Goal: Task Accomplishment & Management: Use online tool/utility

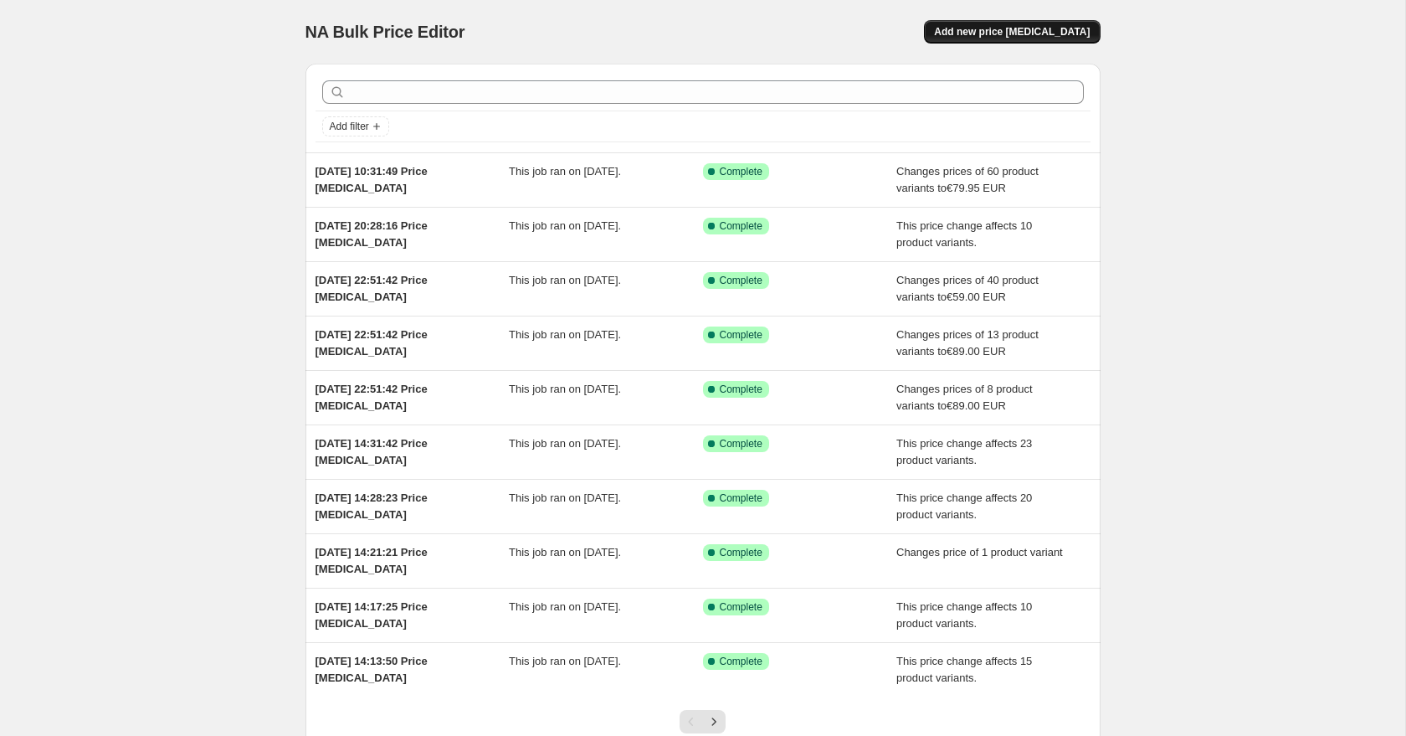
click at [1013, 38] on button "Add new price [MEDICAL_DATA]" at bounding box center [1012, 31] width 176 height 23
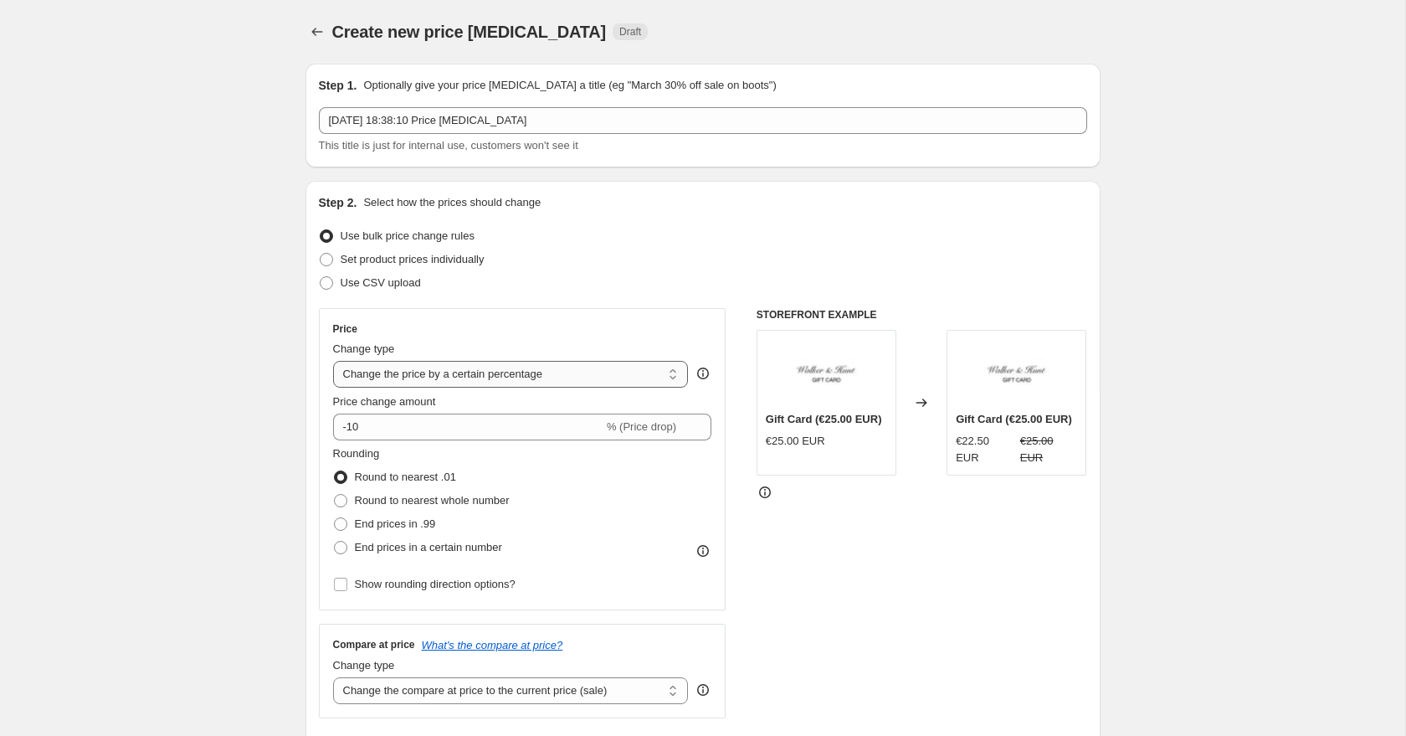
click at [464, 377] on select "Change the price to a certain amount Change the price by a certain amount Chang…" at bounding box center [511, 374] width 356 height 27
select select "to"
click at [333, 361] on select "Change the price to a certain amount Change the price by a certain amount Chang…" at bounding box center [511, 374] width 356 height 27
type input "80.00"
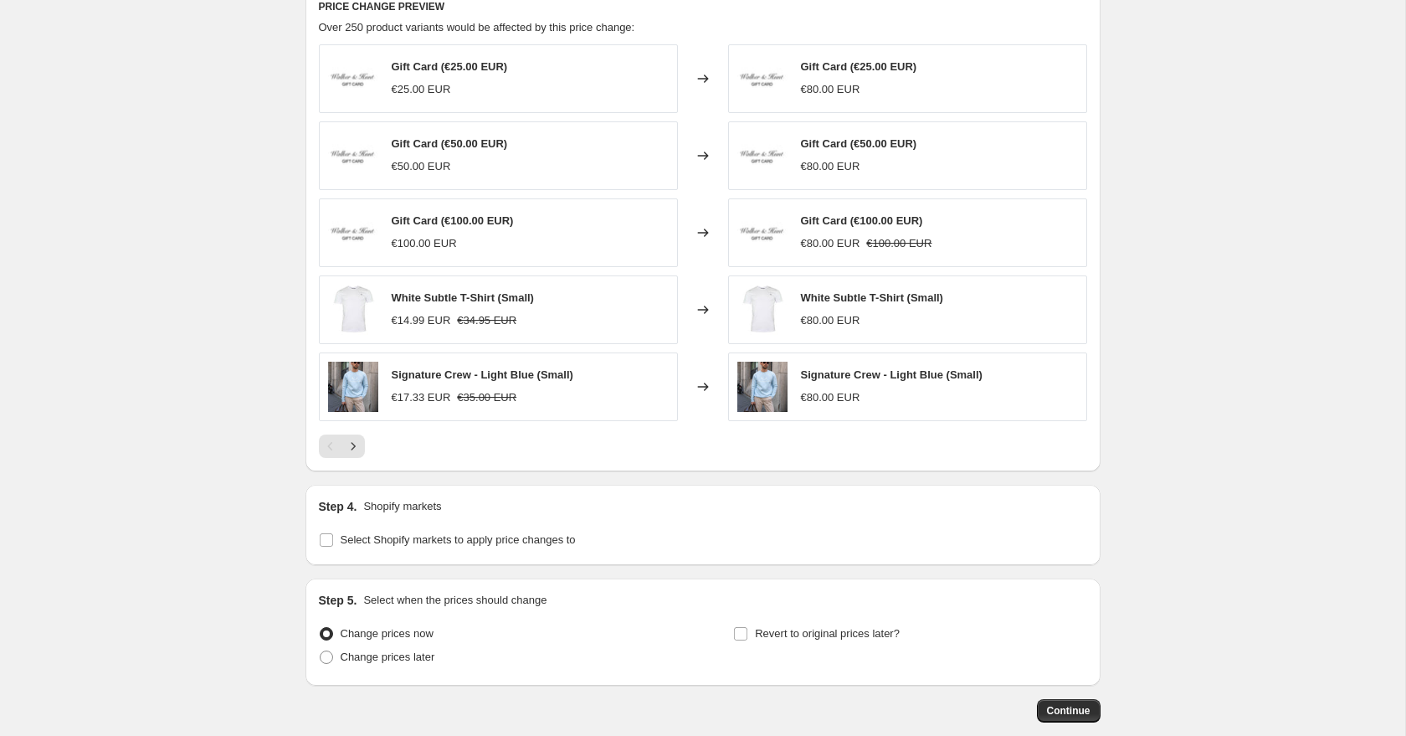
scroll to position [875, 0]
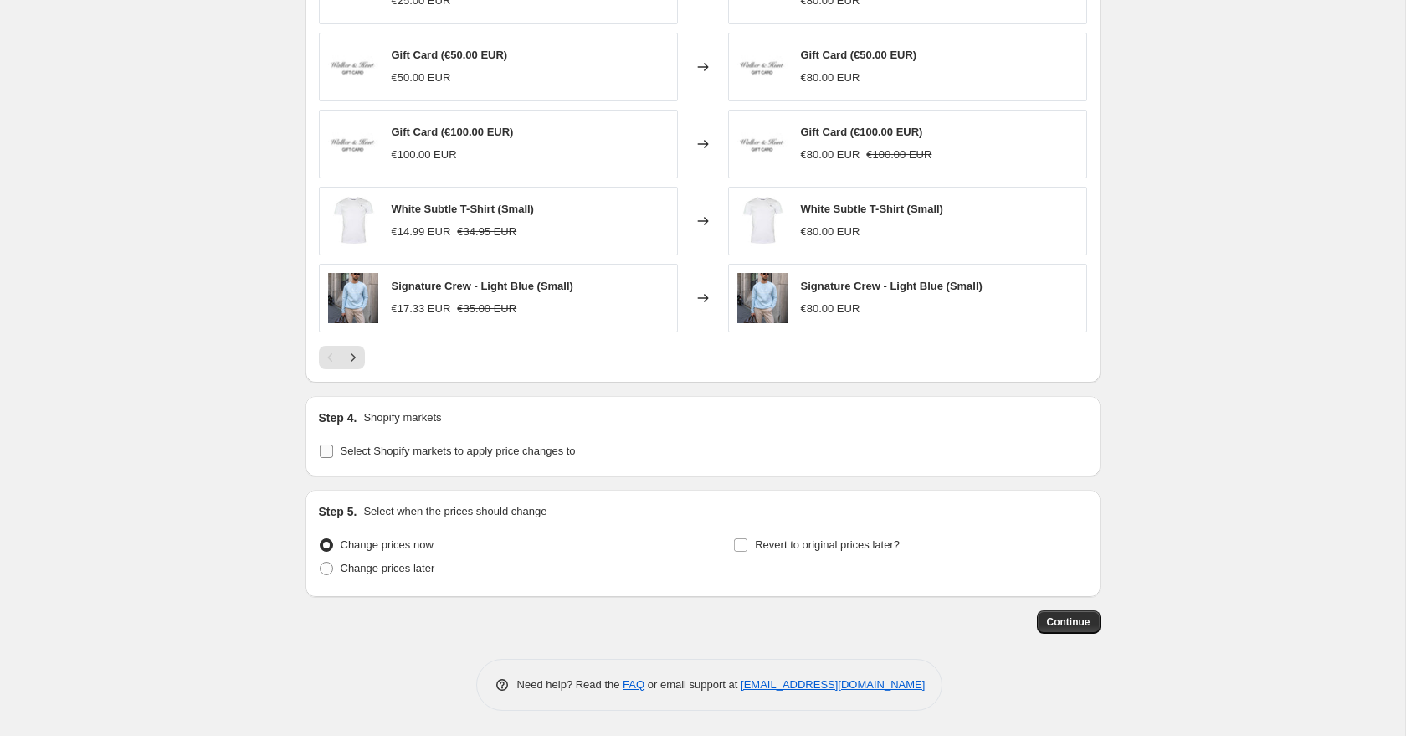
click at [327, 454] on input "Select Shopify markets to apply price changes to" at bounding box center [326, 450] width 13 height 13
checkbox input "true"
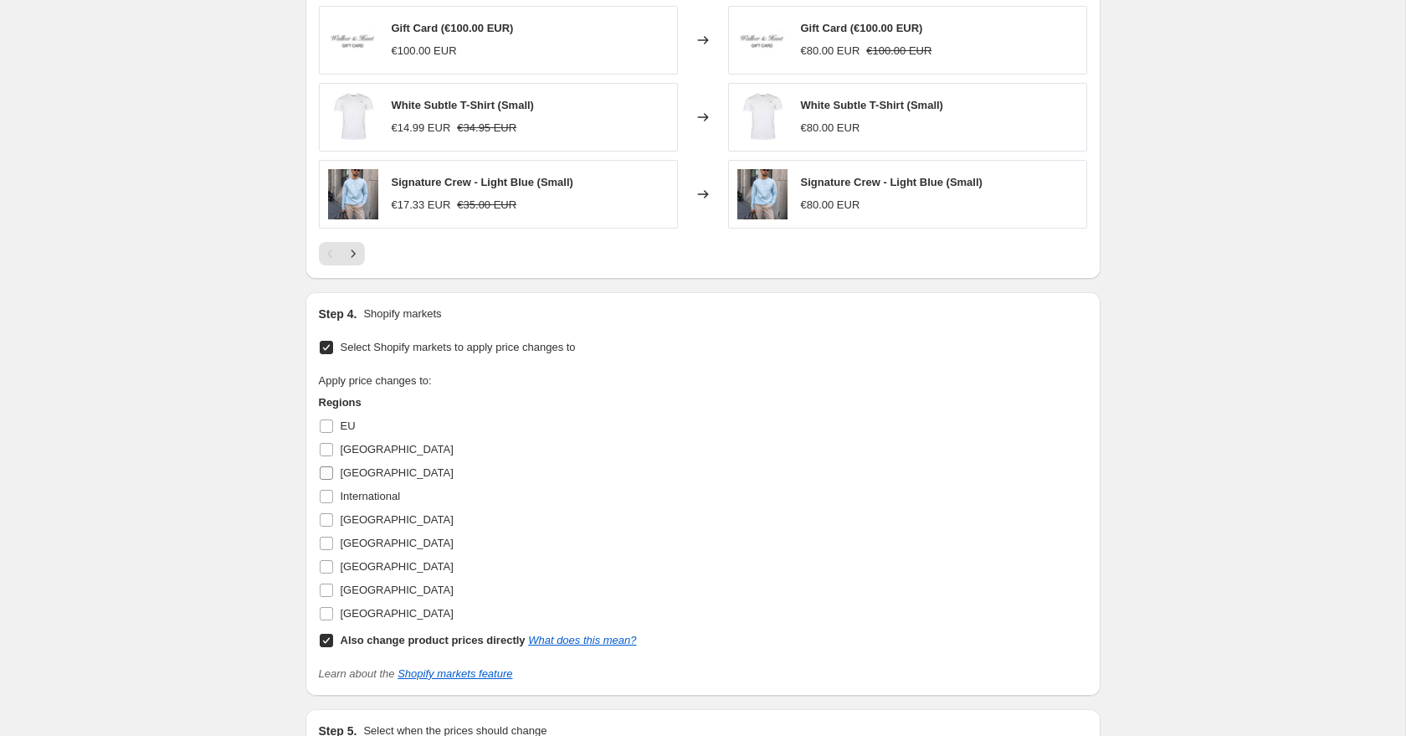
scroll to position [1110, 0]
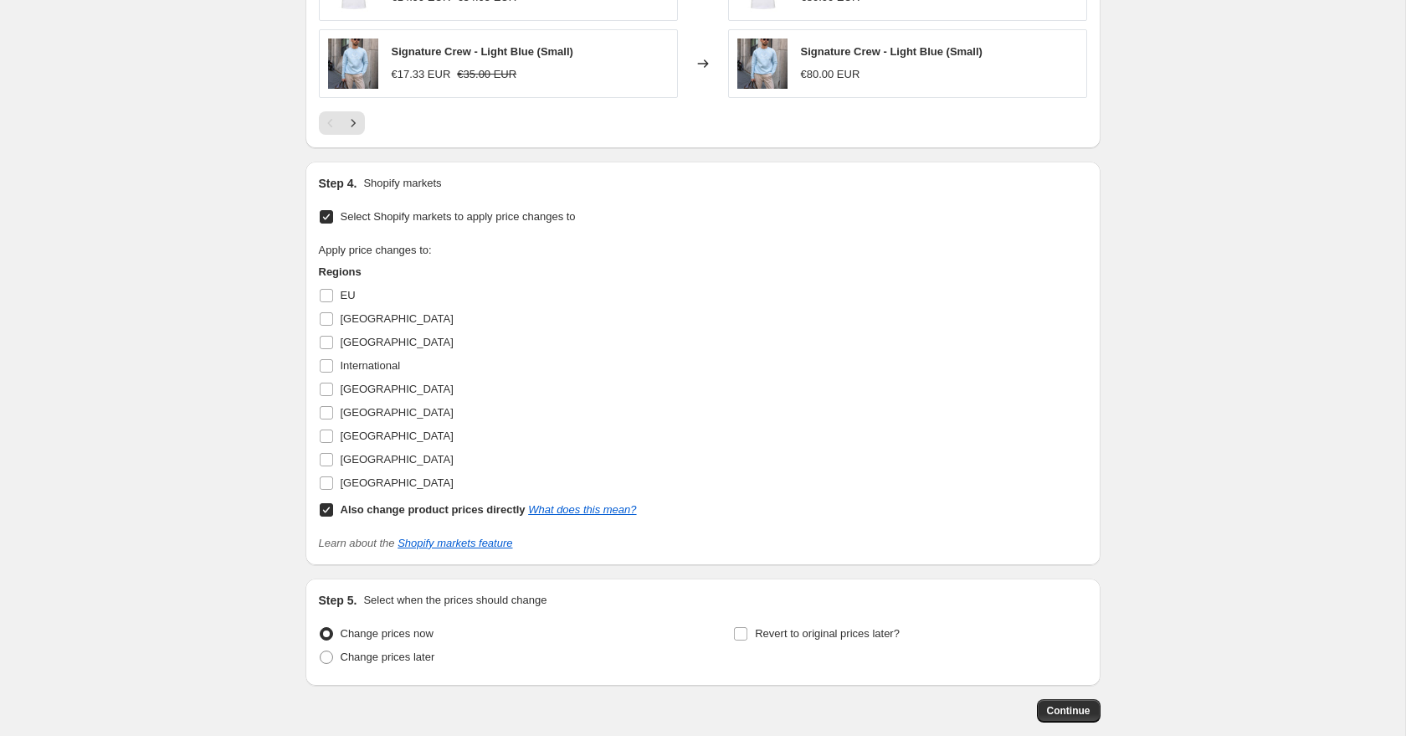
click at [327, 510] on input "Also change product prices directly What does this mean?" at bounding box center [326, 509] width 13 height 13
checkbox input "false"
click at [329, 387] on input "[GEOGRAPHIC_DATA]" at bounding box center [326, 388] width 13 height 13
checkbox input "true"
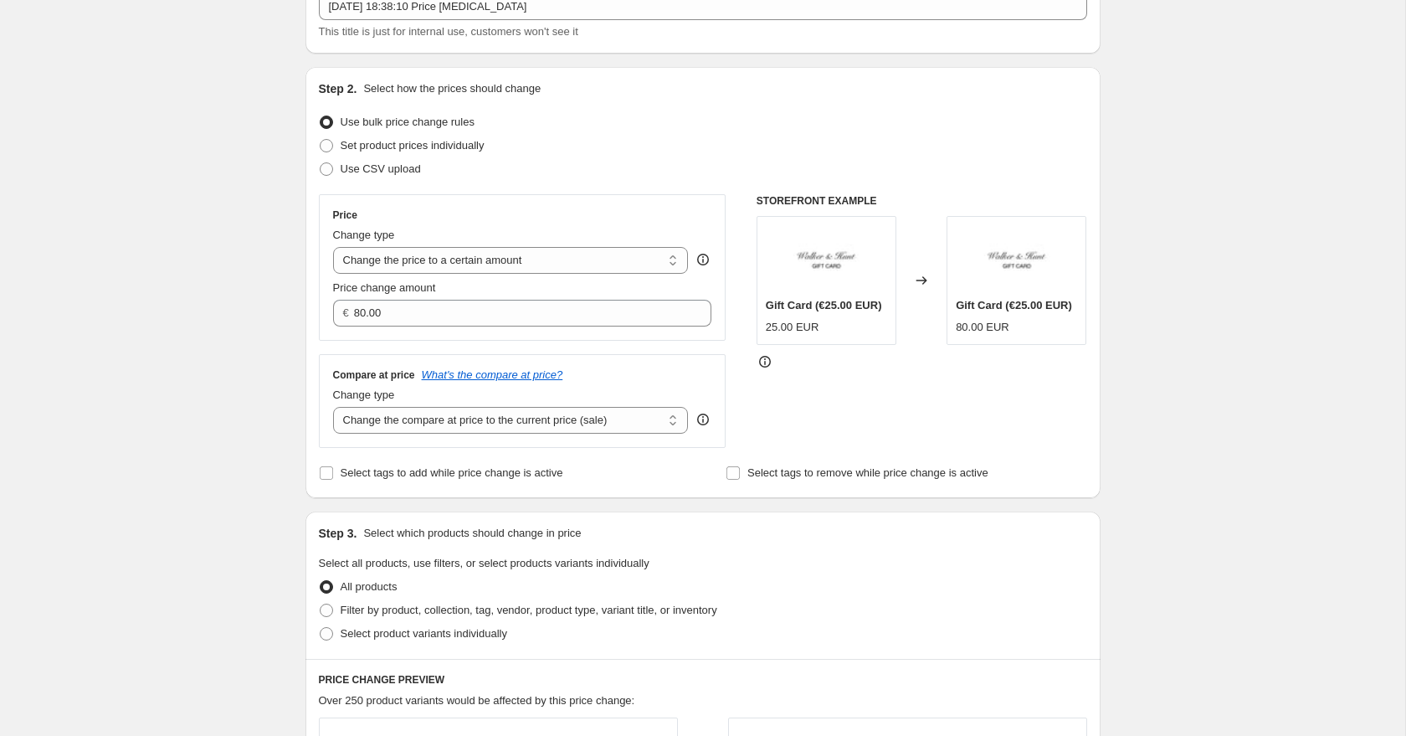
scroll to position [120, 0]
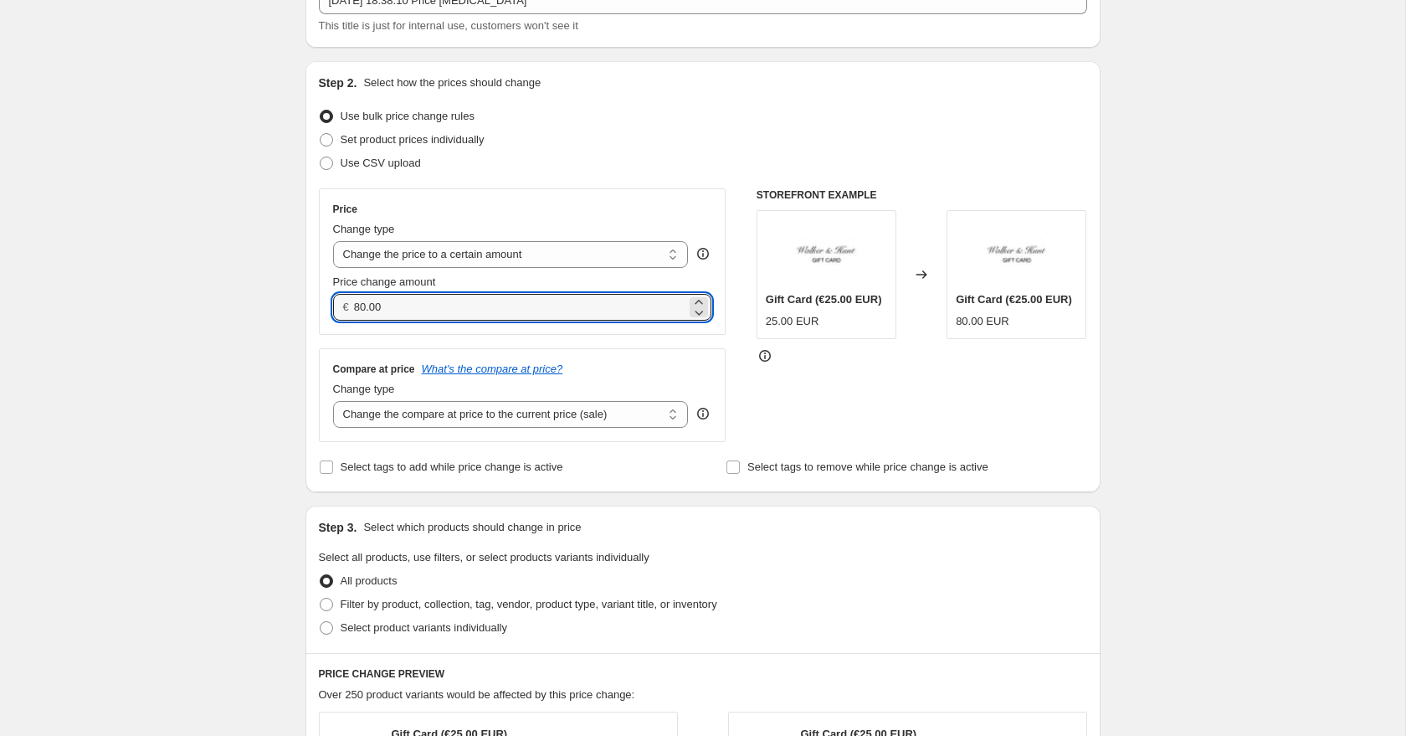
drag, startPoint x: 392, startPoint y: 305, endPoint x: 352, endPoint y: 300, distance: 40.4
click at [352, 300] on div "€ 80.00" at bounding box center [522, 307] width 379 height 27
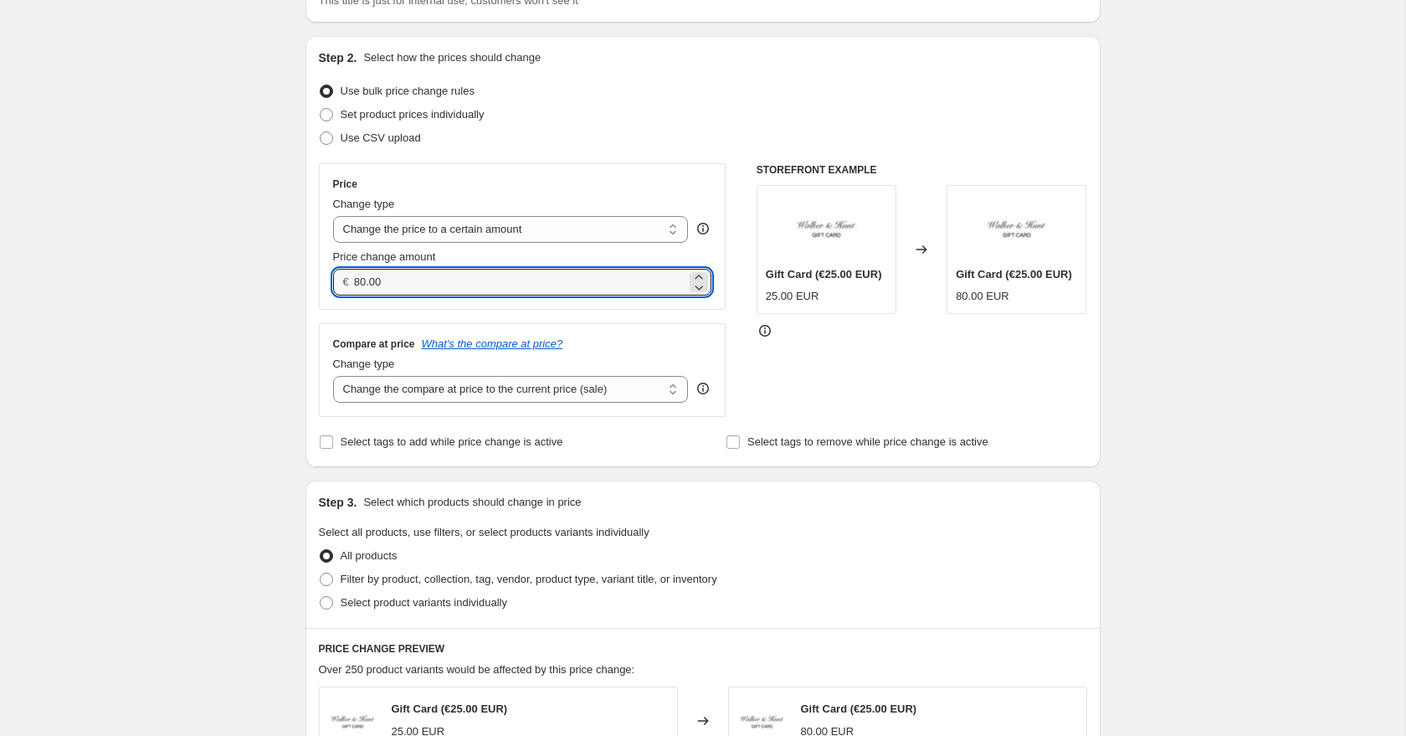
scroll to position [152, 0]
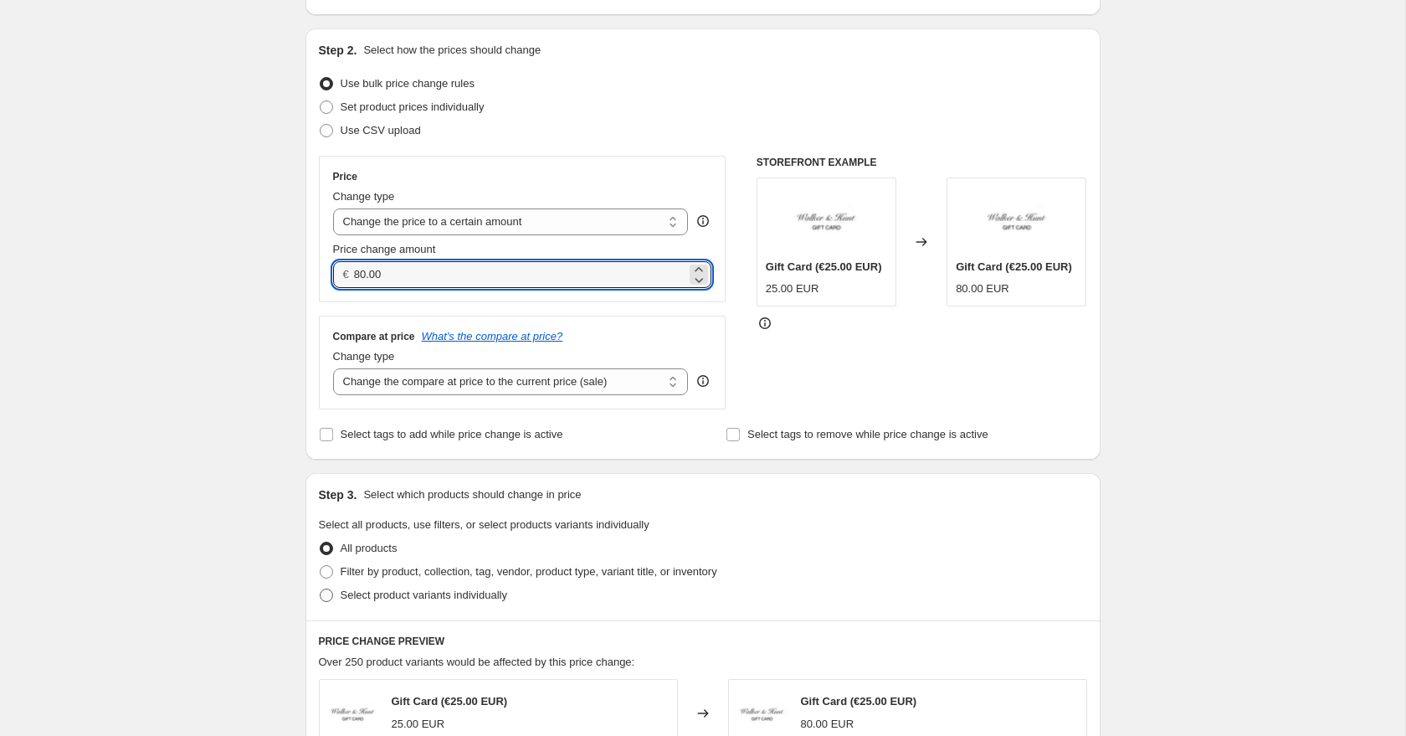
click at [325, 592] on span at bounding box center [326, 594] width 13 height 13
click at [321, 589] on input "Select product variants individually" at bounding box center [320, 588] width 1 height 1
radio input "true"
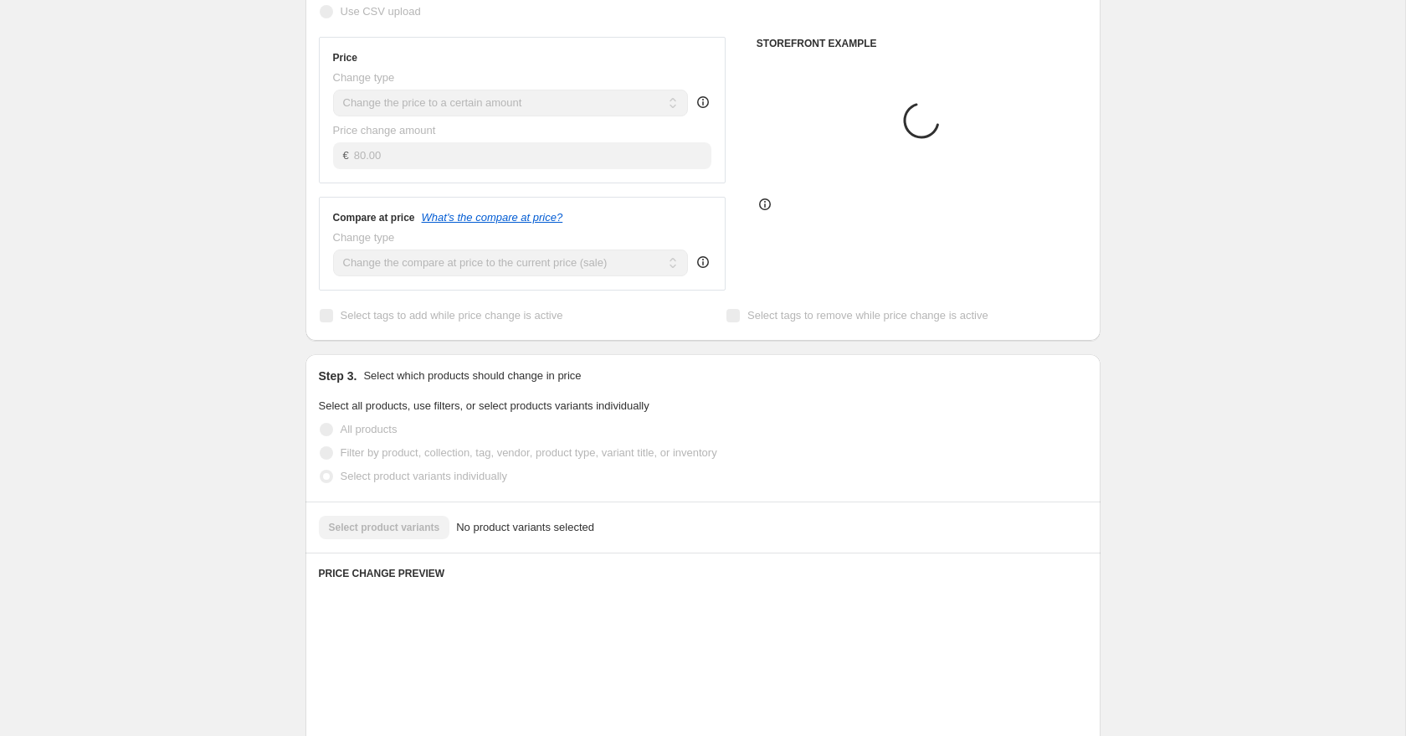
scroll to position [342, 0]
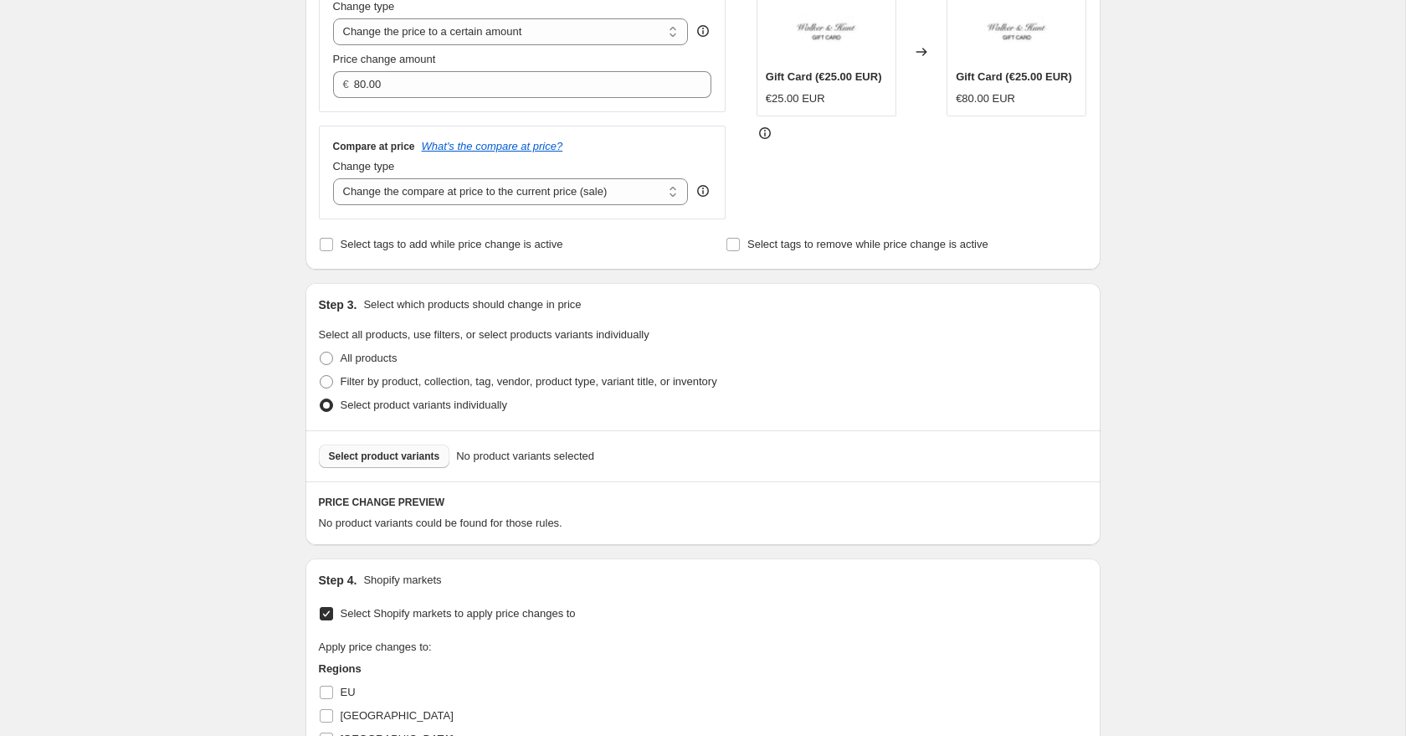
click at [356, 459] on span "Select product variants" at bounding box center [384, 455] width 111 height 13
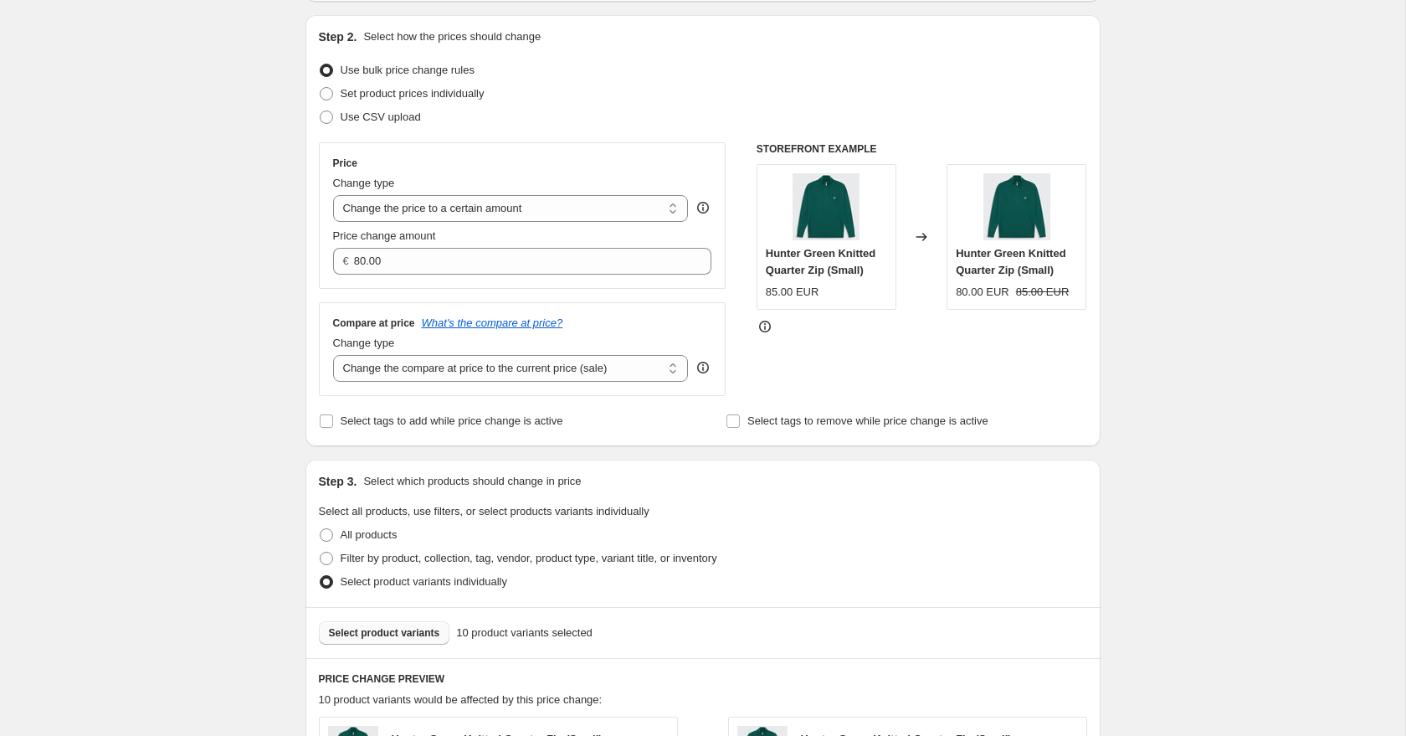
scroll to position [168, 0]
click at [444, 363] on select "Change the compare at price to the current price (sale) Change the compare at p…" at bounding box center [511, 365] width 356 height 27
select select "no_change"
click at [333, 352] on select "Change the compare at price to the current price (sale) Change the compare at p…" at bounding box center [511, 365] width 356 height 27
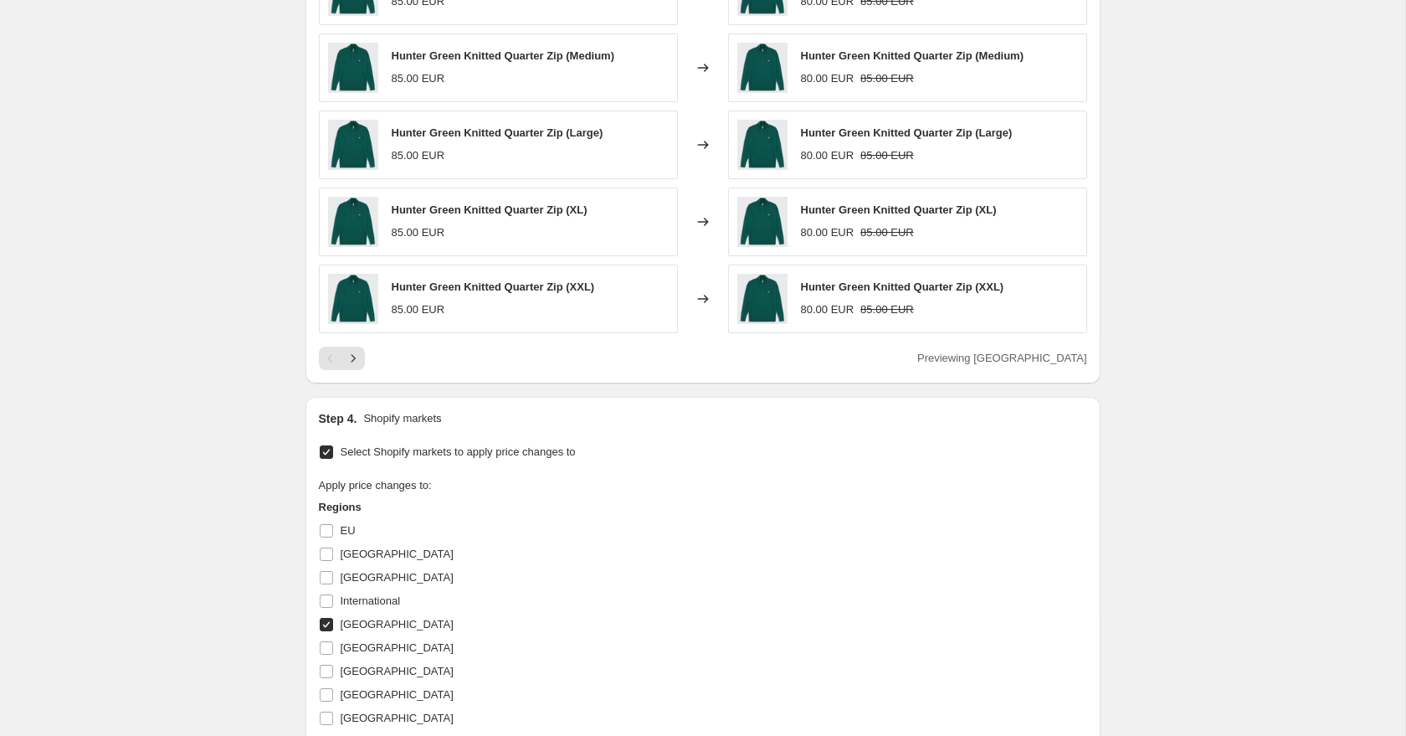
scroll to position [958, 0]
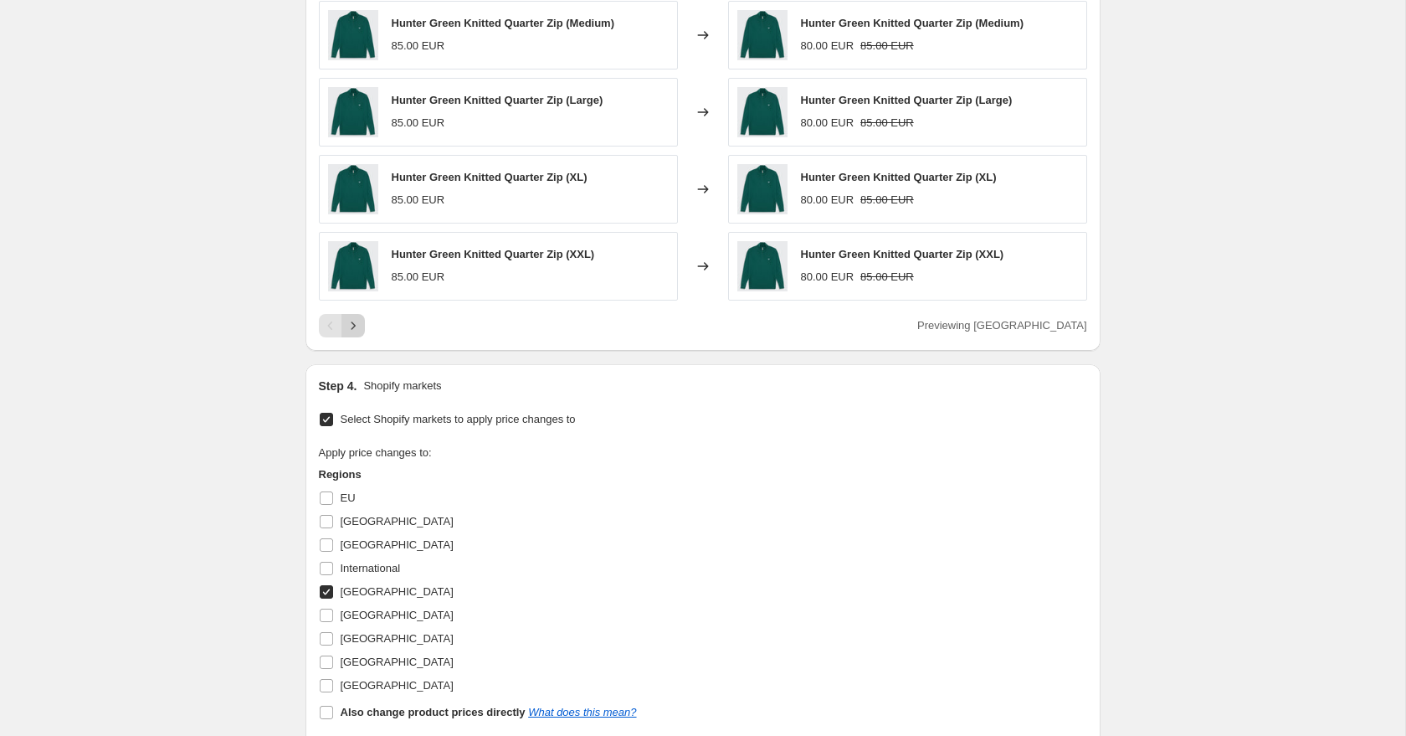
click at [353, 327] on icon "Next" at bounding box center [353, 325] width 17 height 17
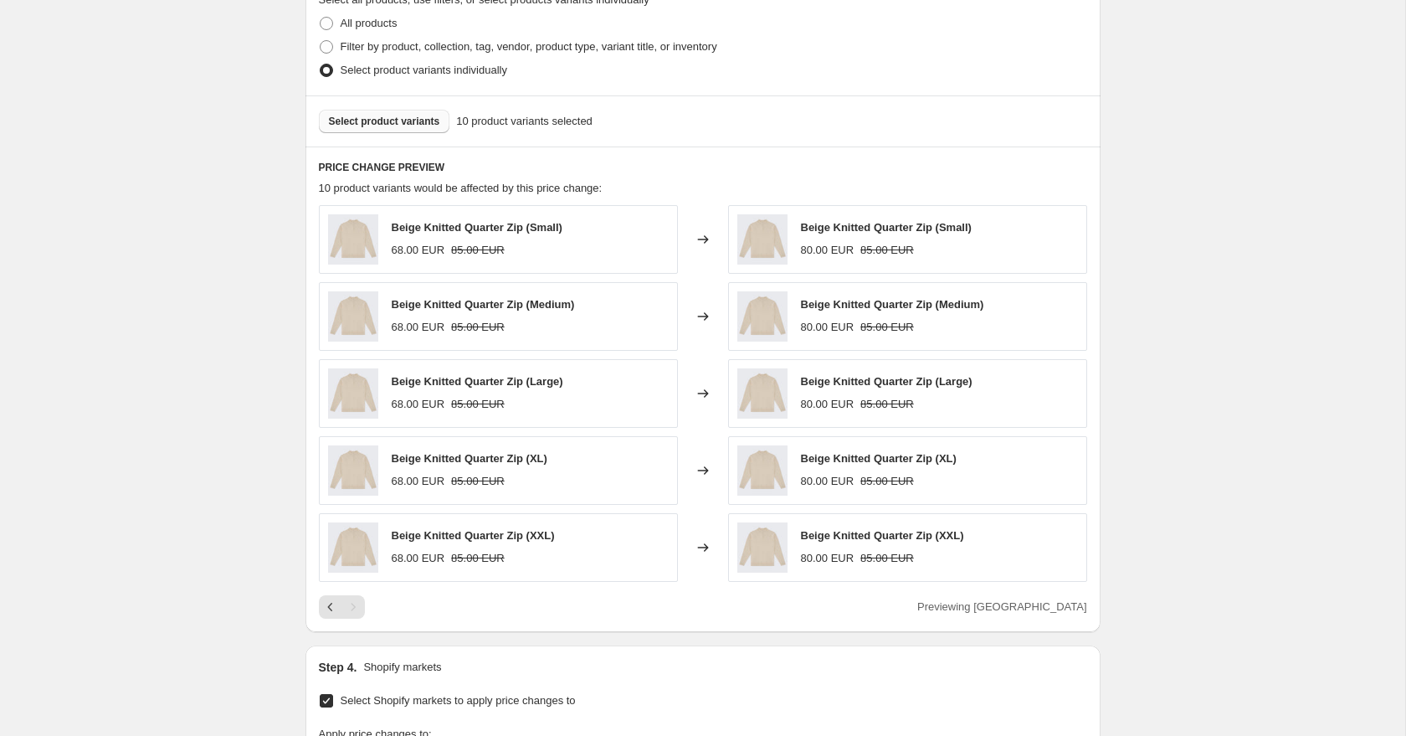
scroll to position [675, 0]
click at [325, 610] on icon "Previous" at bounding box center [330, 608] width 17 height 17
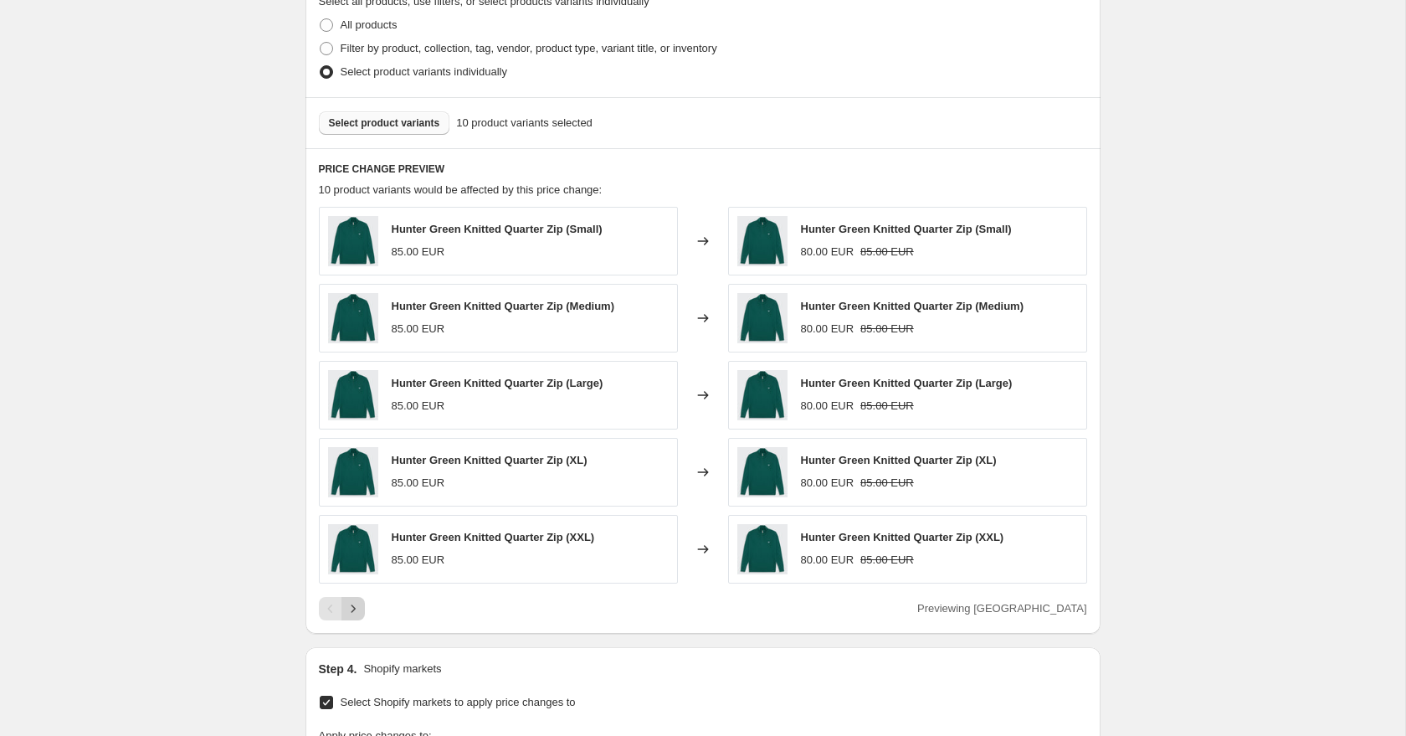
click at [353, 611] on icon "Next" at bounding box center [353, 608] width 17 height 17
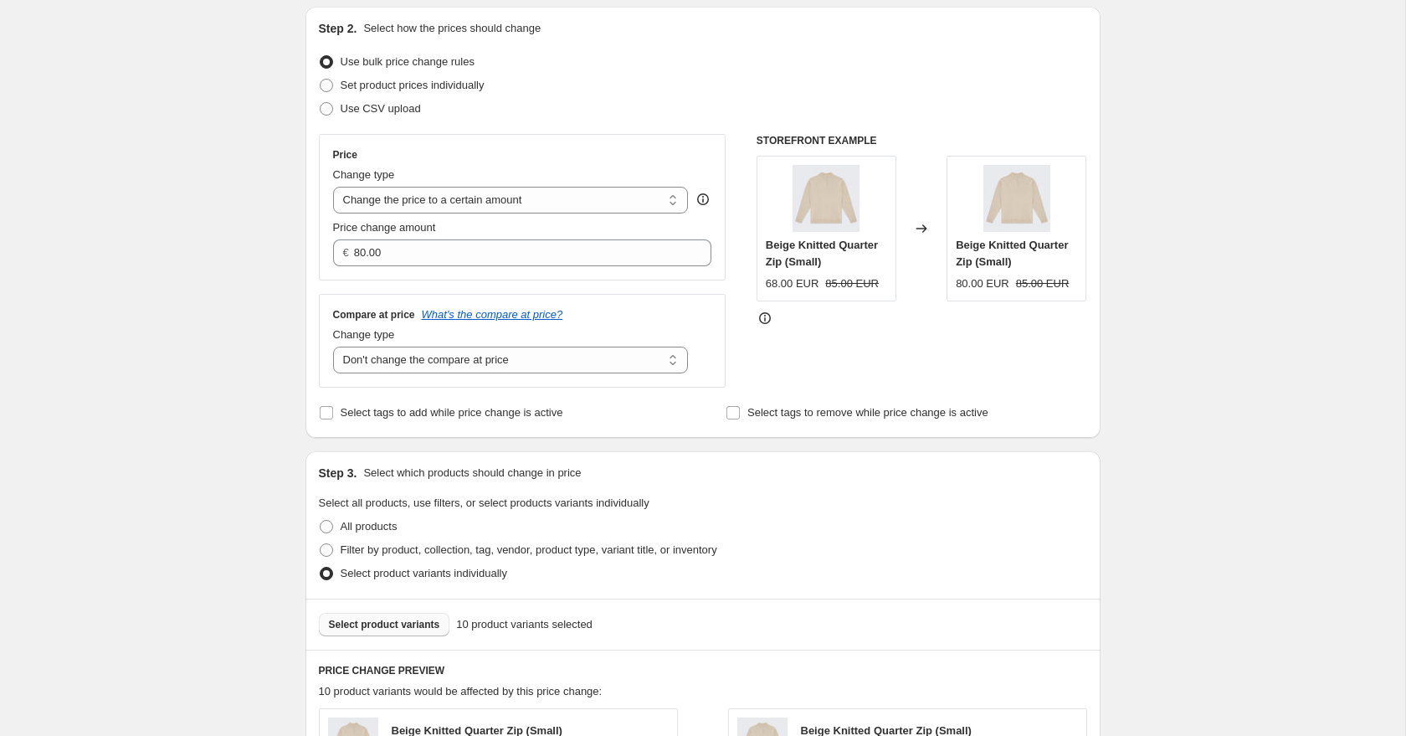
scroll to position [0, 0]
